Goal: Task Accomplishment & Management: Use online tool/utility

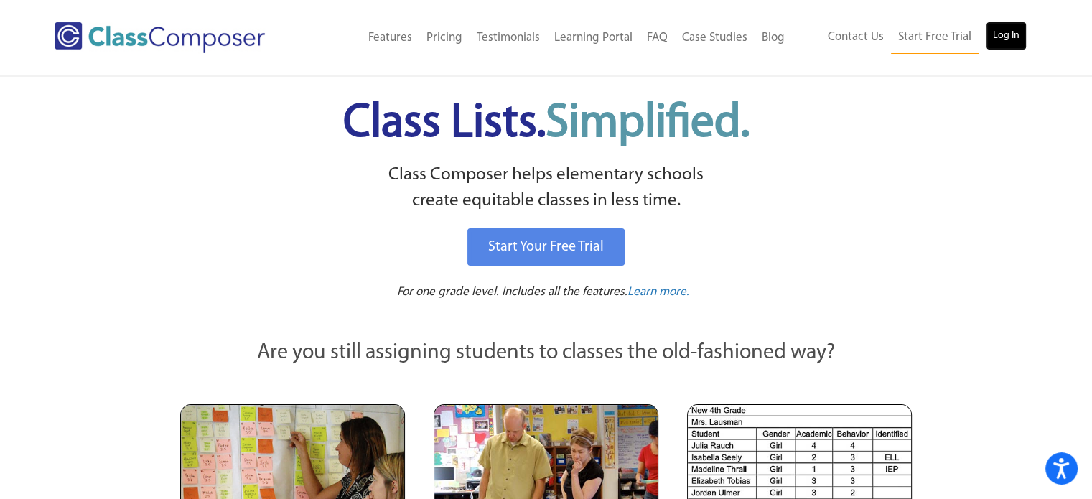
click at [1011, 42] on link "Log In" at bounding box center [1006, 36] width 41 height 29
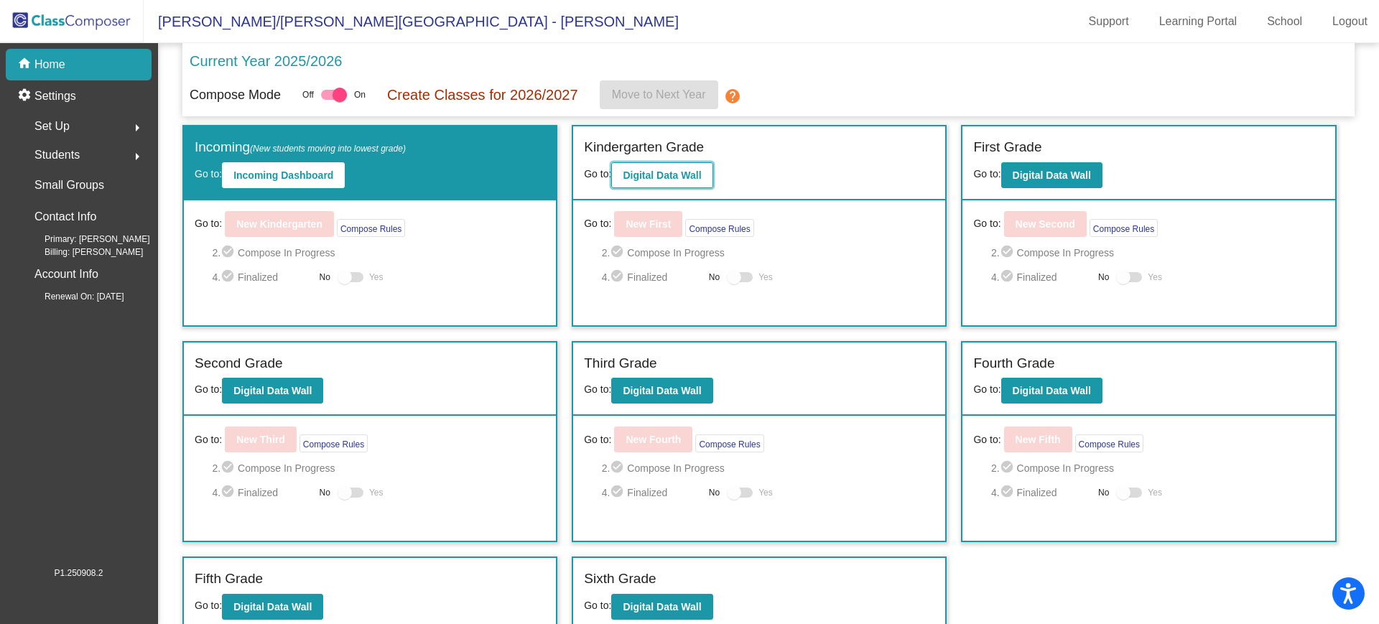
click at [651, 170] on b "Digital Data Wall" at bounding box center [662, 175] width 78 height 11
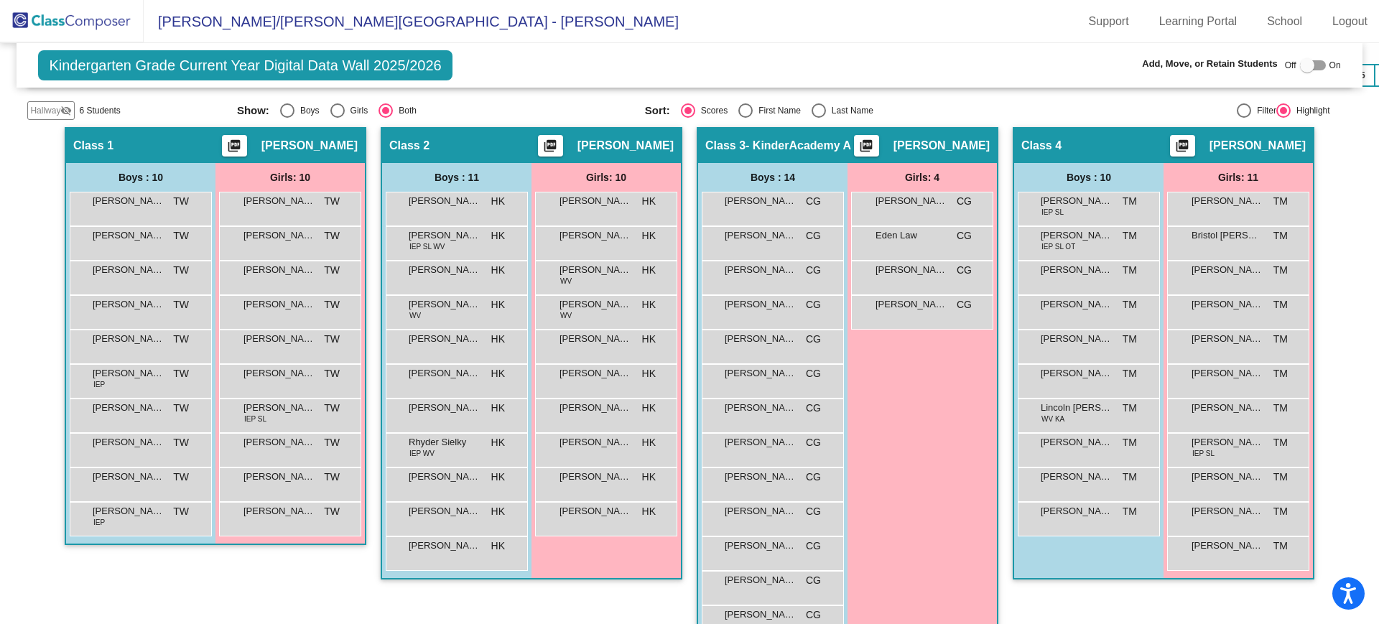
scroll to position [423, 0]
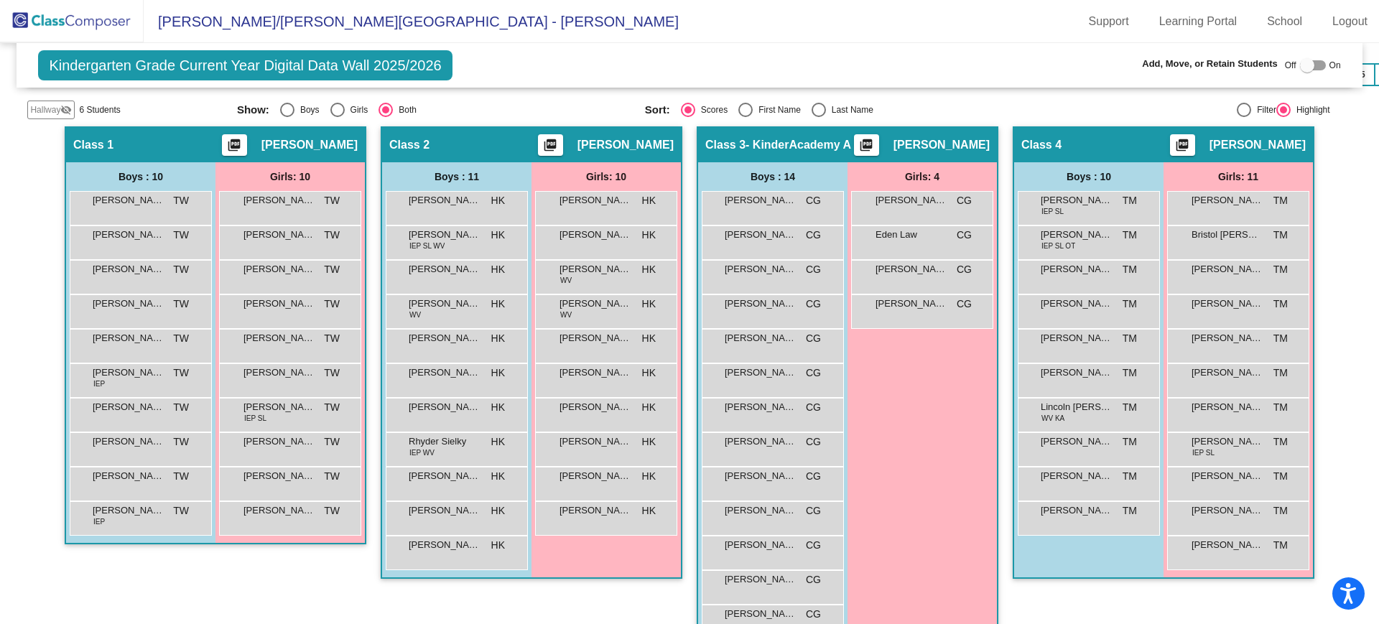
click at [1300, 64] on div at bounding box center [1307, 65] width 14 height 14
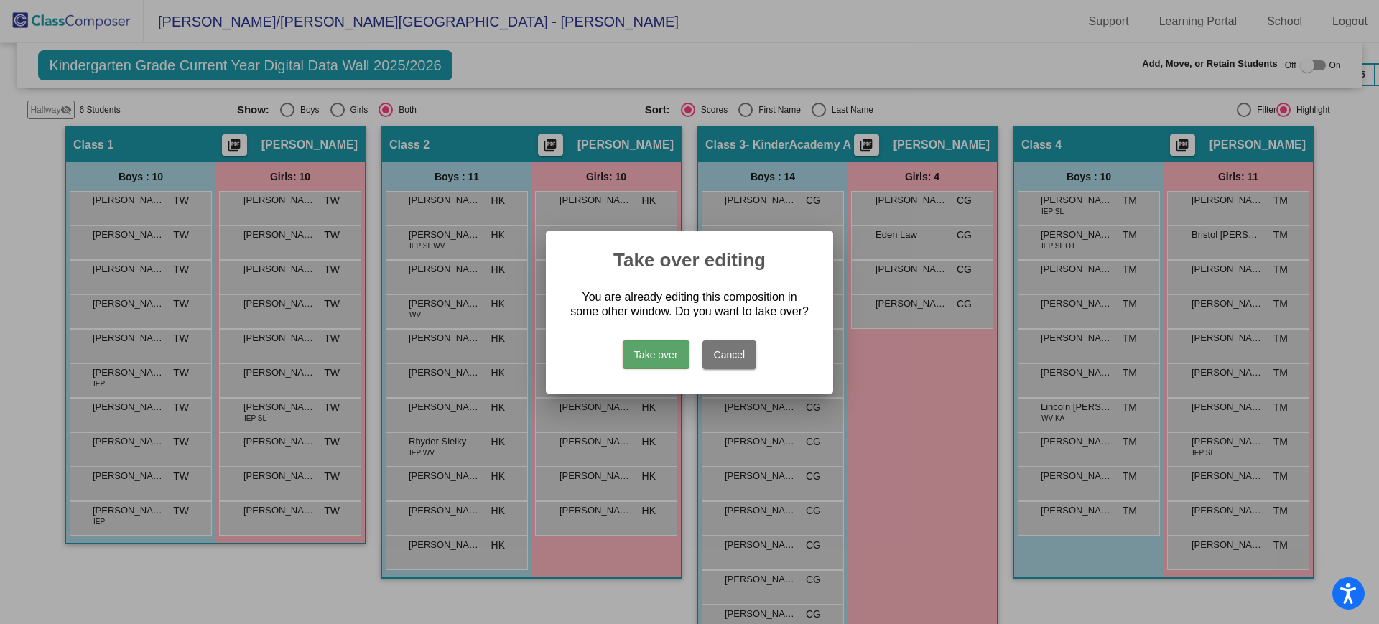
click at [669, 350] on button "Take over" at bounding box center [656, 354] width 67 height 29
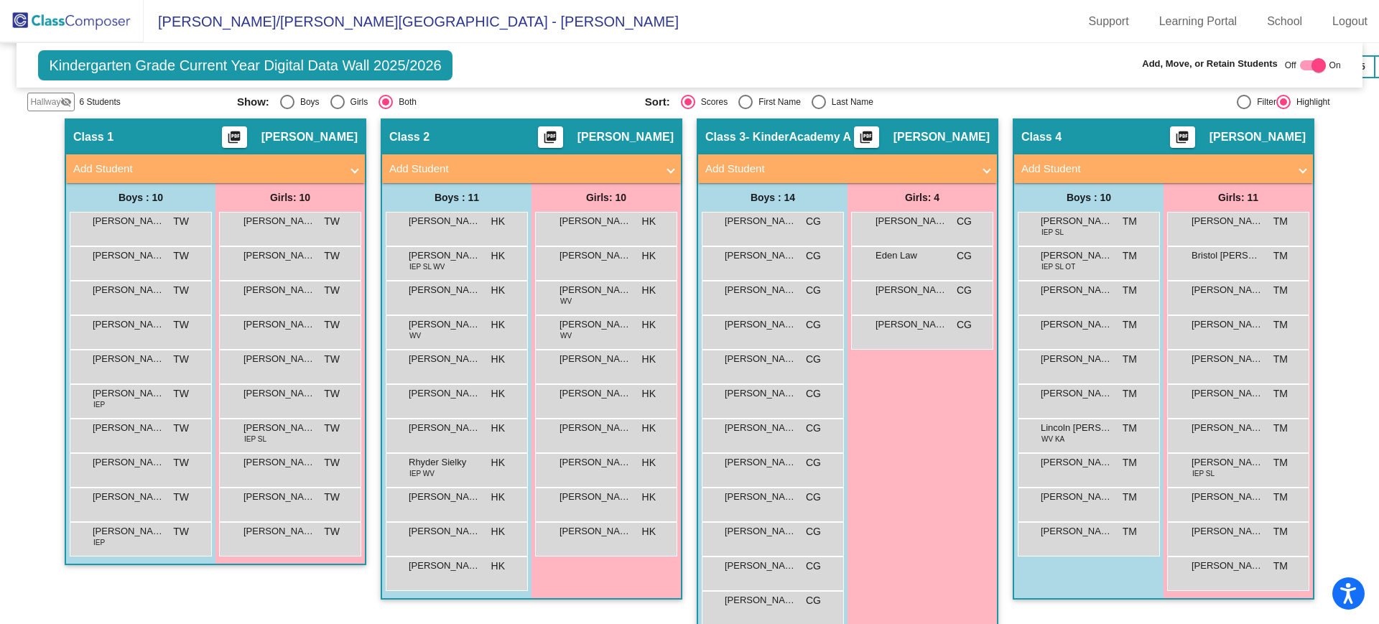
scroll to position [431, 0]
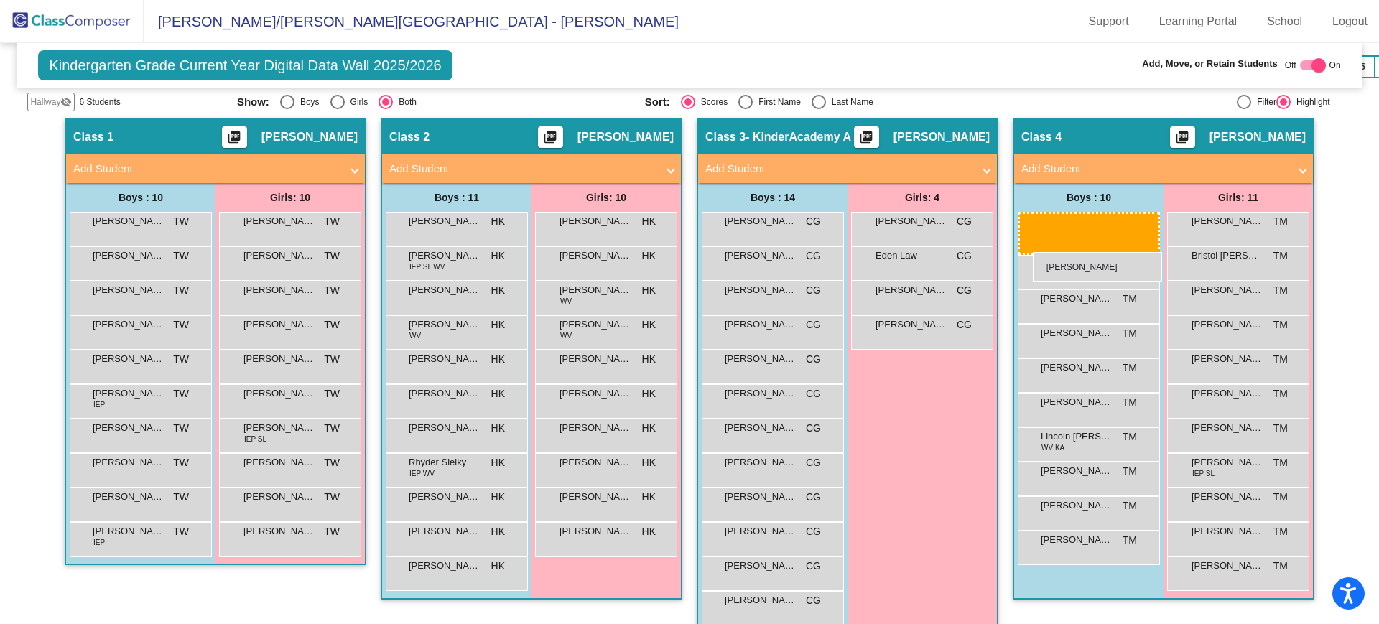
drag, startPoint x: 1115, startPoint y: 255, endPoint x: 1033, endPoint y: 251, distance: 82.7
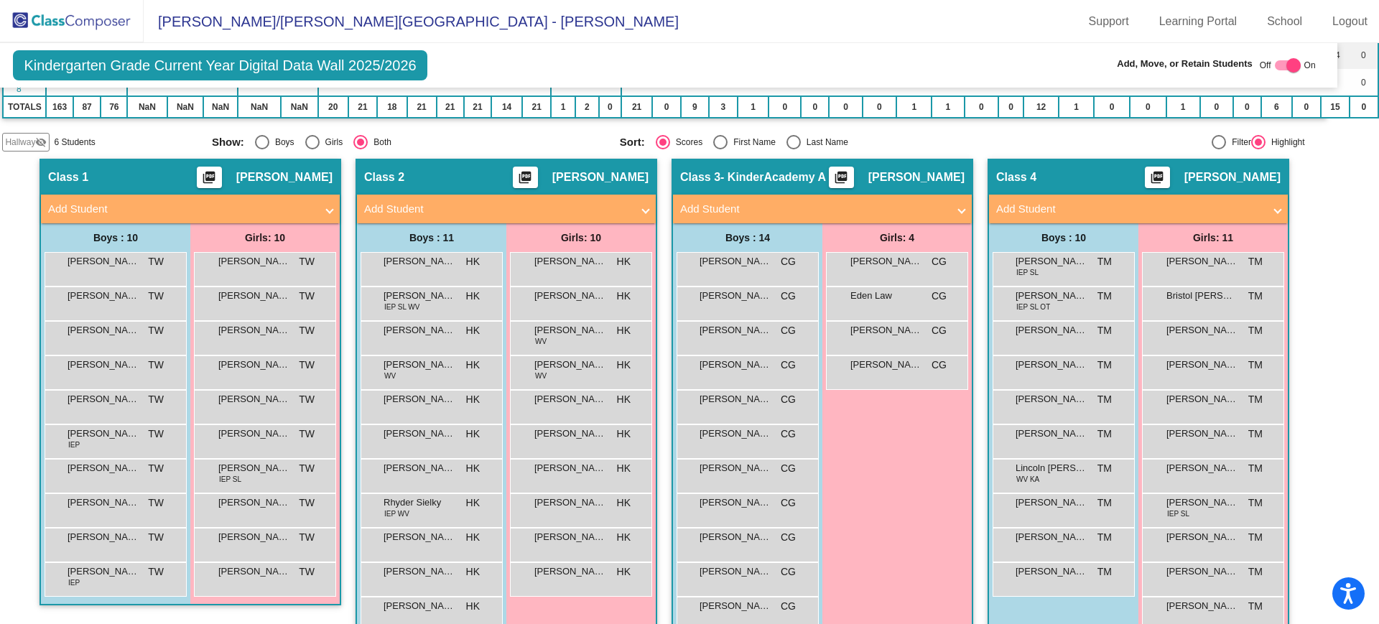
scroll to position [391, 31]
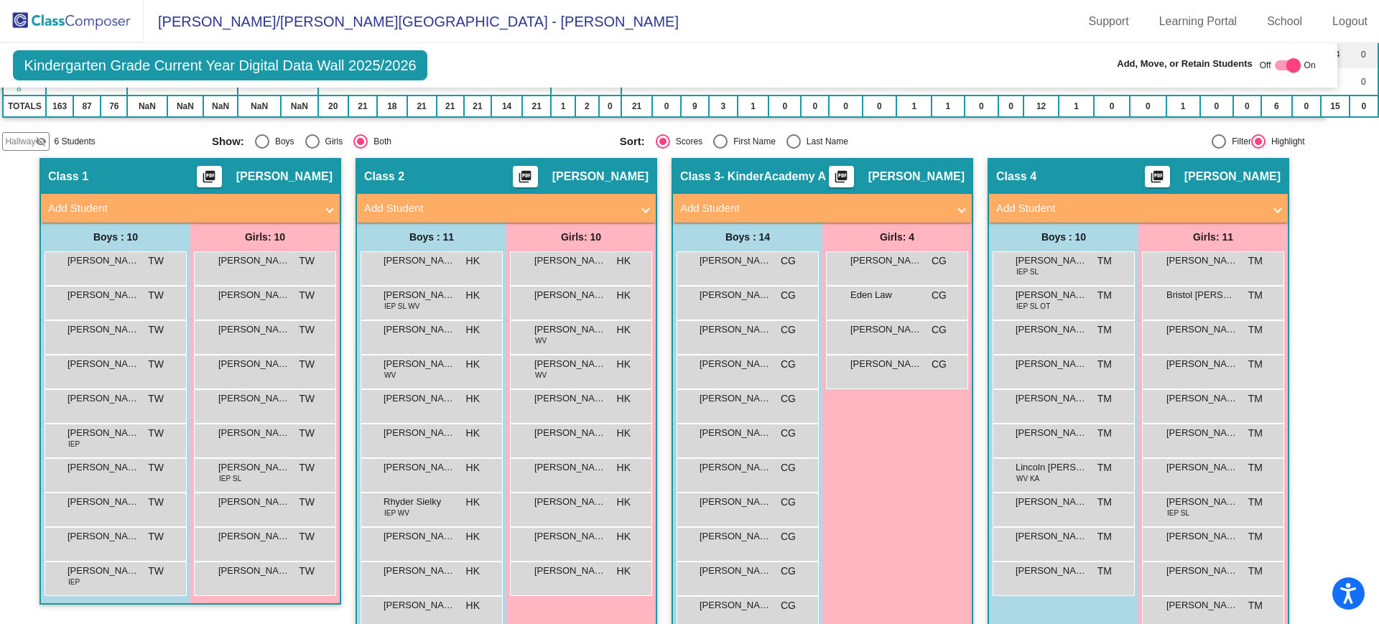
click at [35, 136] on mat-icon "visibility_off" at bounding box center [40, 141] width 11 height 11
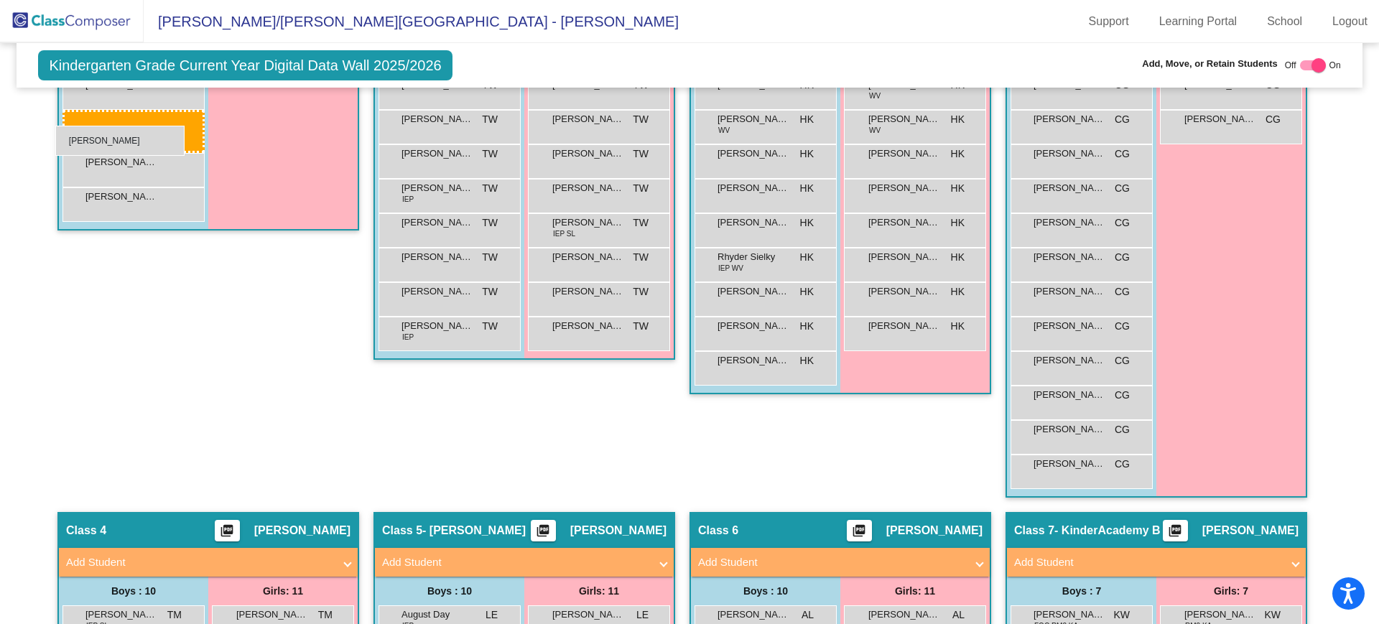
scroll to position [636, 0]
drag, startPoint x: 127, startPoint y: 497, endPoint x: 62, endPoint y: 121, distance: 381.3
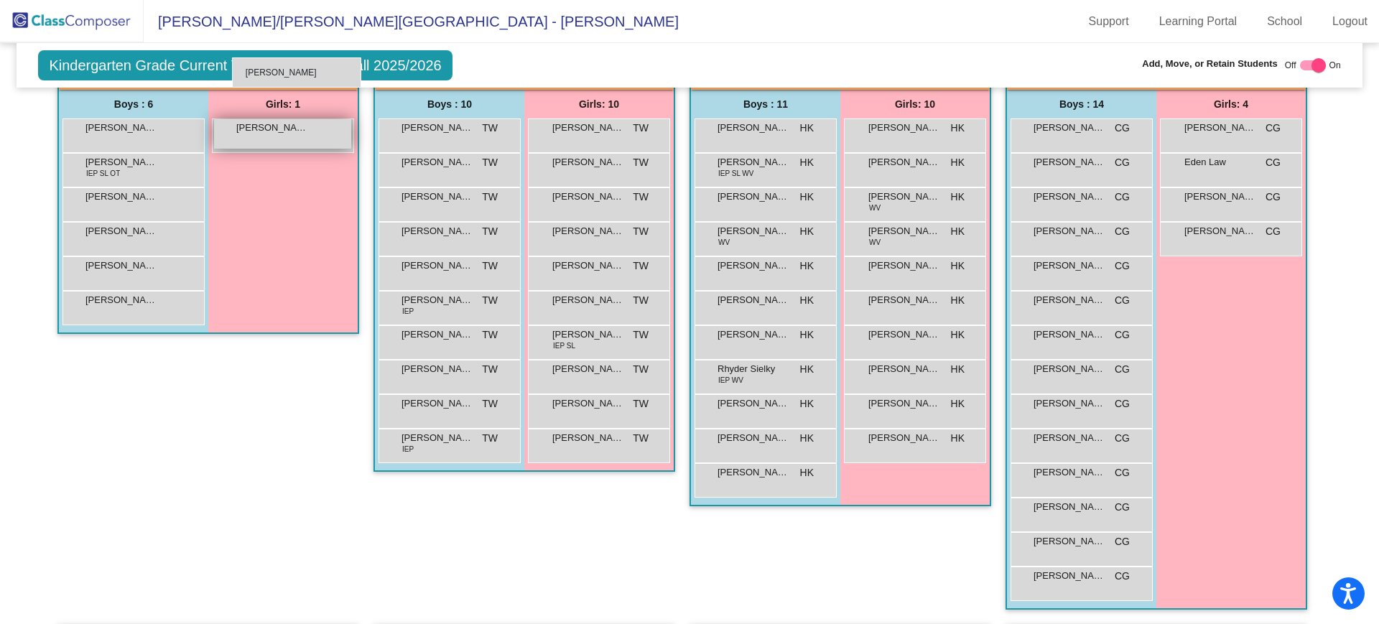
scroll to position [519, 0]
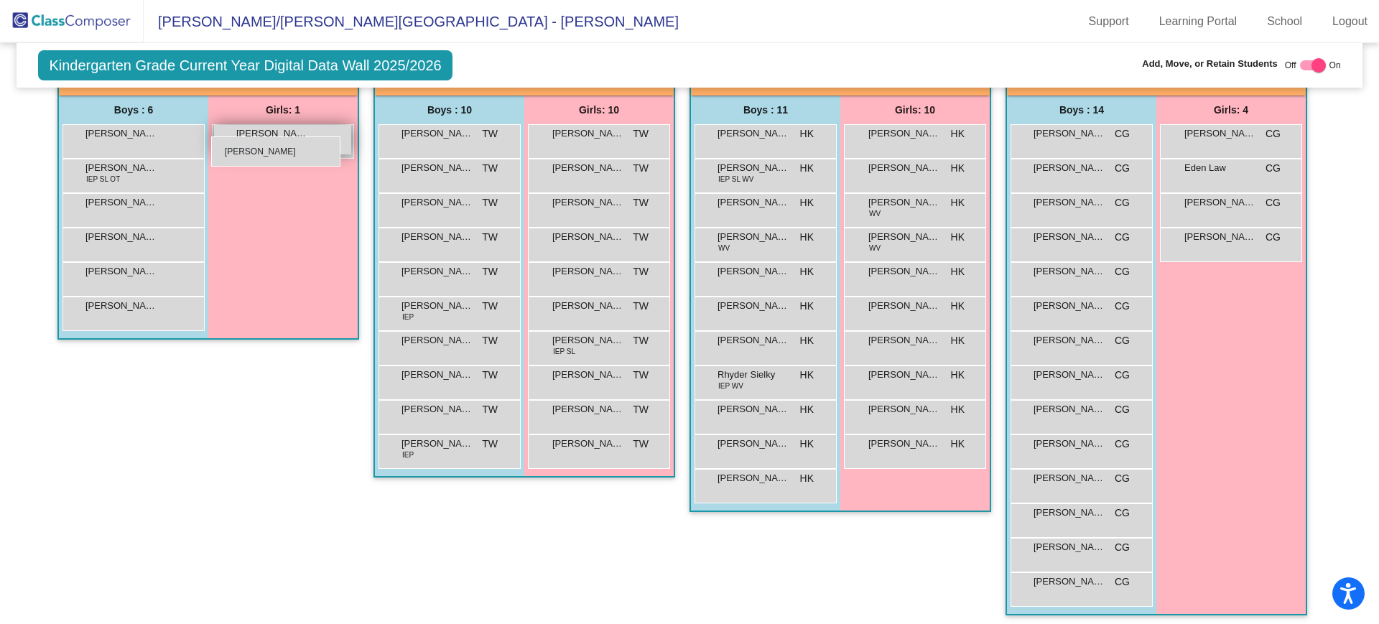
drag, startPoint x: 598, startPoint y: 445, endPoint x: 211, endPoint y: 137, distance: 494.3
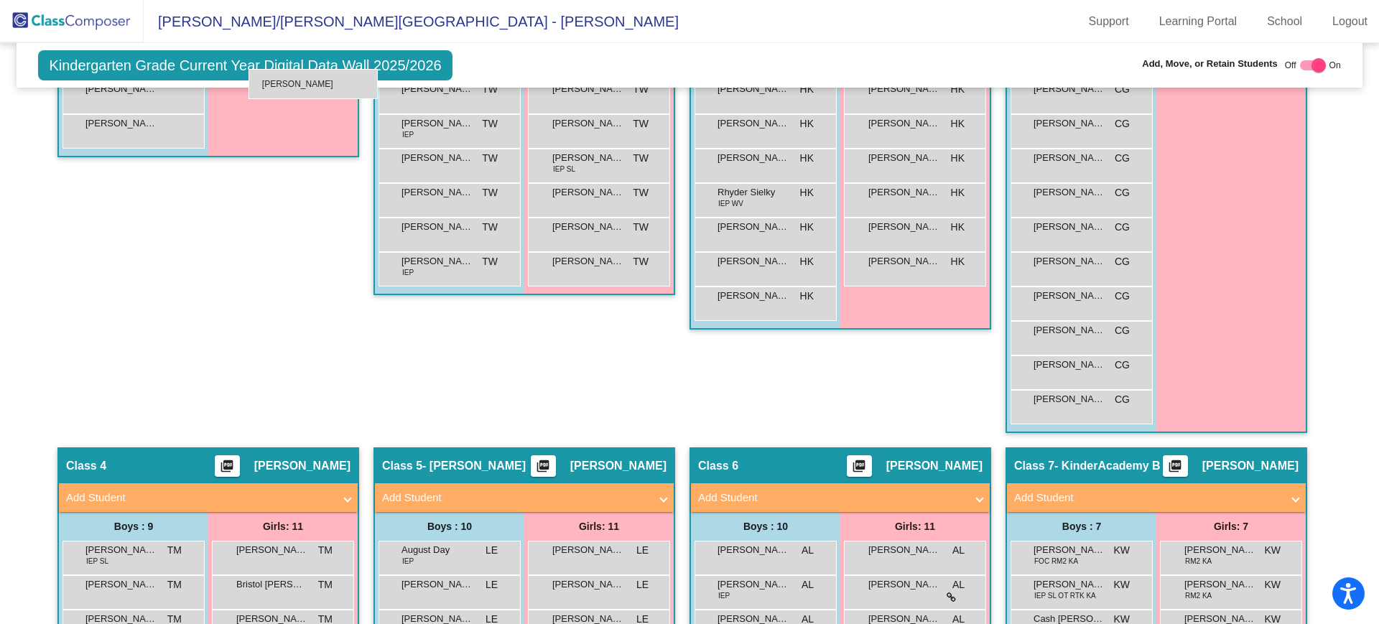
scroll to position [664, 0]
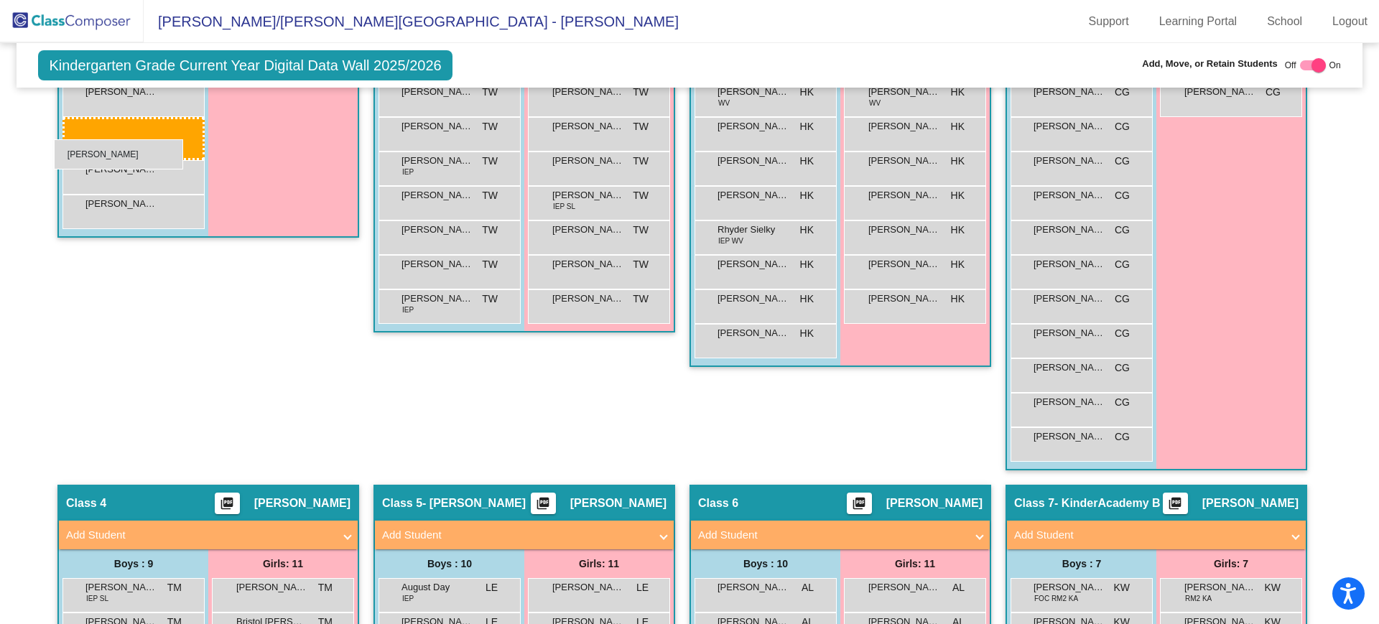
drag, startPoint x: 593, startPoint y: 396, endPoint x: 55, endPoint y: 139, distance: 596.9
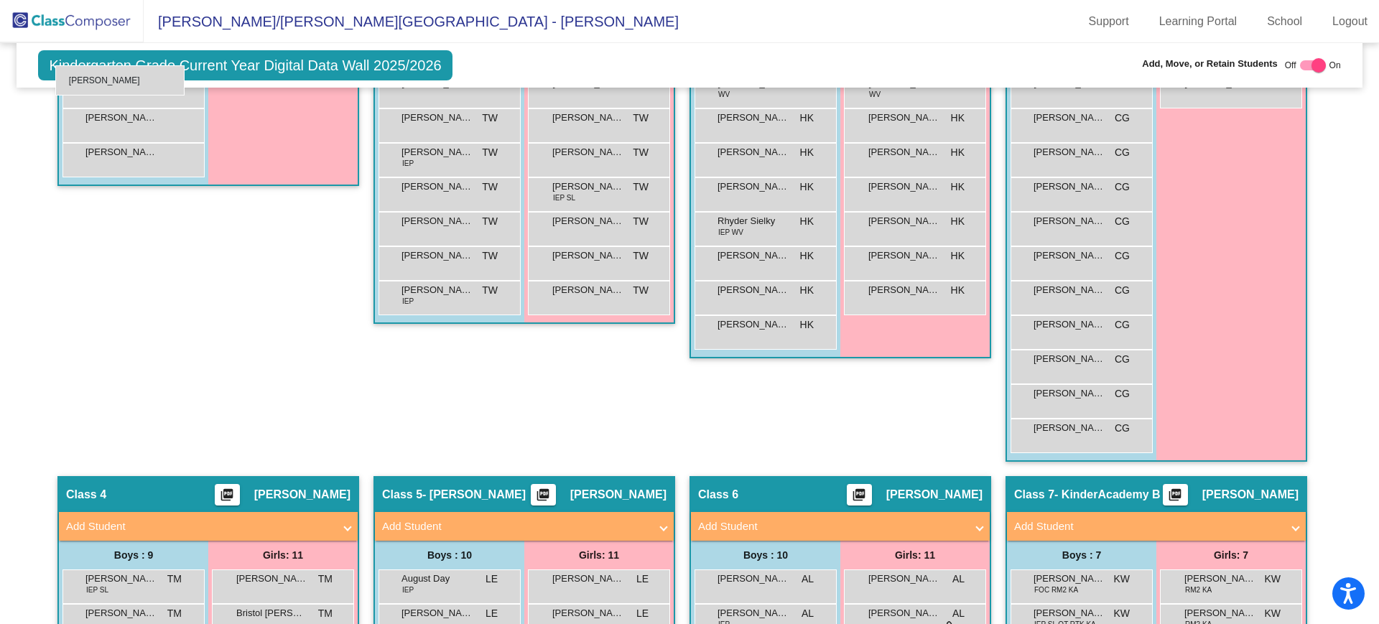
scroll to position [652, 0]
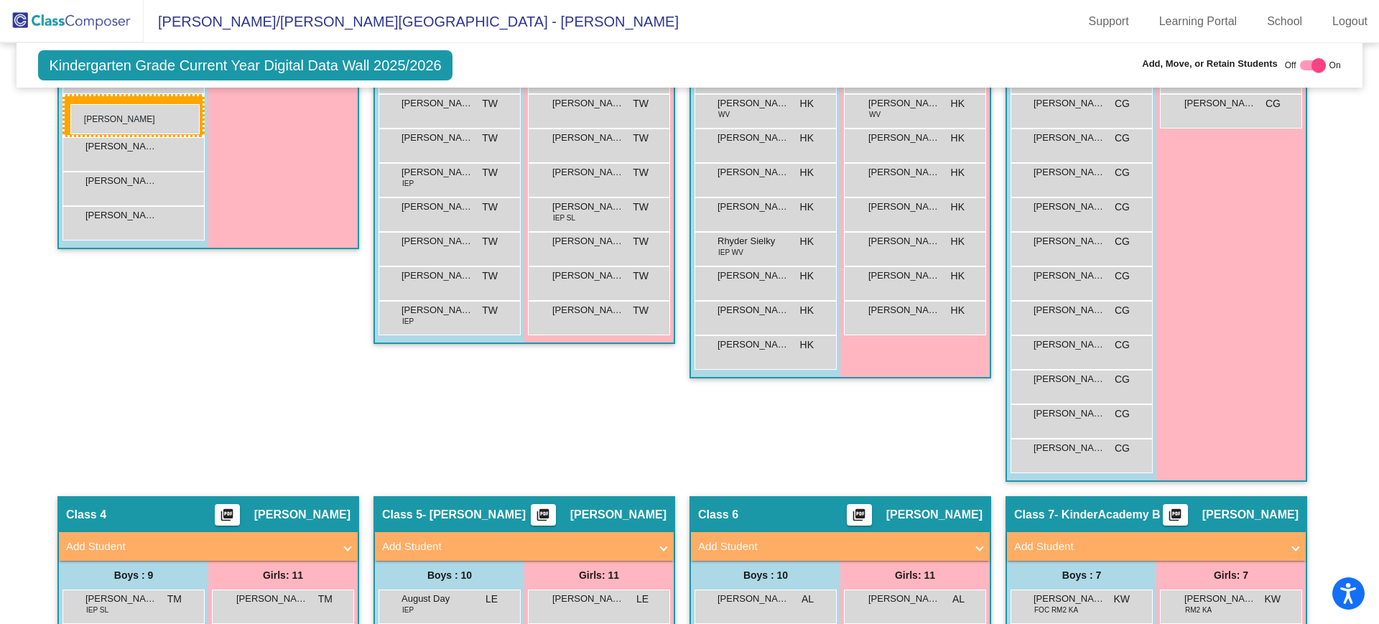
drag, startPoint x: 595, startPoint y: 401, endPoint x: 70, endPoint y: 104, distance: 602.8
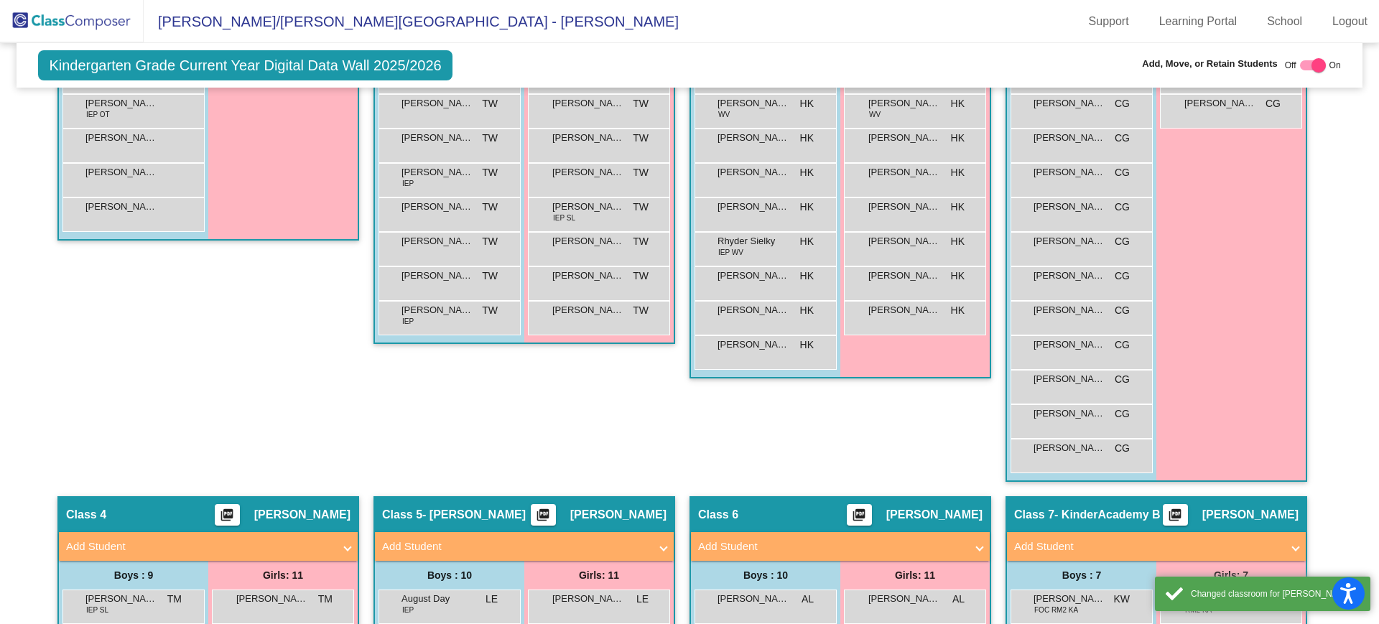
click at [184, 316] on div "Hallway - Hallway Class picture_as_pdf Add Student First Name Last Name Student…" at bounding box center [208, 196] width 302 height 599
